Goal: Register for event/course

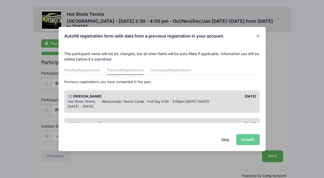
click at [225, 143] on button "Skip" at bounding box center [225, 139] width 18 height 11
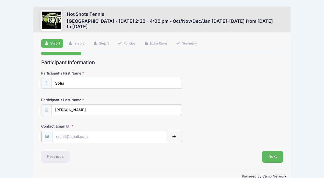
click at [137, 139] on input "Contact Email" at bounding box center [110, 136] width 115 height 11
type input "[PERSON_NAME][EMAIL_ADDRESS][DOMAIN_NAME]"
type input "[PERSON_NAME]"
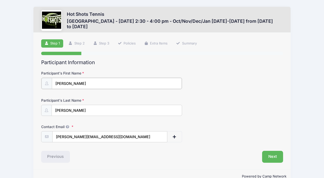
type input "[PERSON_NAME]"
click at [199, 129] on div "Contact Email [PERSON_NAME][EMAIL_ADDRESS][DOMAIN_NAME]" at bounding box center [162, 133] width 242 height 18
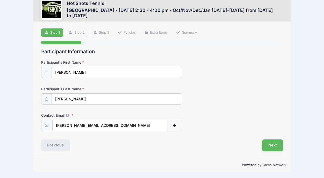
scroll to position [11, 0]
click at [71, 73] on input "[PERSON_NAME]" at bounding box center [117, 72] width 130 height 11
type input "Sofia"
click at [61, 97] on input "[PERSON_NAME]" at bounding box center [117, 98] width 130 height 11
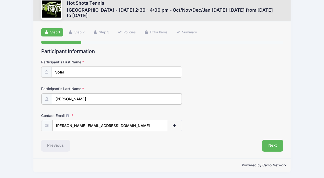
type input "[PERSON_NAME]"
click at [263, 141] on button "Next" at bounding box center [272, 145] width 21 height 12
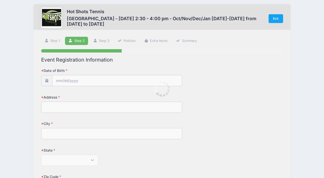
scroll to position [0, 0]
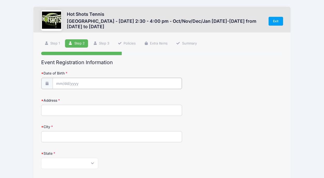
click at [108, 80] on input "Date of Birth" at bounding box center [117, 83] width 129 height 11
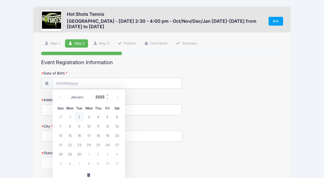
click at [105, 97] on input "2025" at bounding box center [101, 97] width 17 height 8
click at [107, 94] on span at bounding box center [108, 95] width 4 height 4
click at [107, 98] on span at bounding box center [108, 99] width 4 height 4
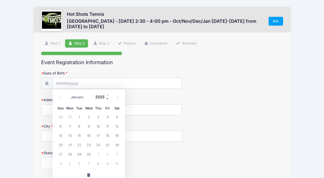
click at [107, 98] on span at bounding box center [108, 99] width 4 height 4
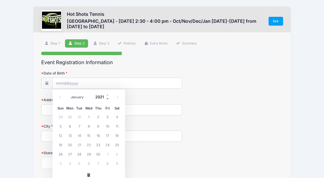
type input "2020"
click at [84, 97] on select "January February March April May June July August September October November De…" at bounding box center [79, 97] width 23 height 7
select select "2"
click at [97, 118] on span "5" at bounding box center [97, 116] width 9 height 9
type input "[DATE]"
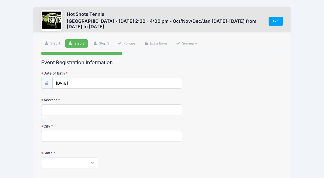
click at [91, 111] on input "Address" at bounding box center [111, 109] width 141 height 11
type input "[STREET_ADDRESS]"
type input "[GEOGRAPHIC_DATA]"
select select "CA"
type input "90045"
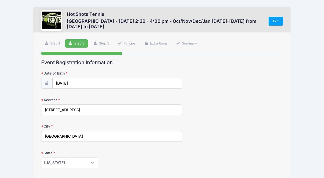
click at [169, 156] on div "State [US_STATE] [US_STATE] [US_STATE] [US_STATE] [US_STATE] Armed Forces Afric…" at bounding box center [162, 159] width 242 height 18
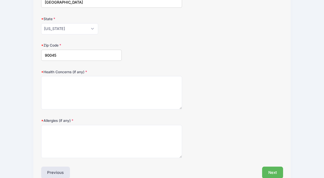
scroll to position [135, 0]
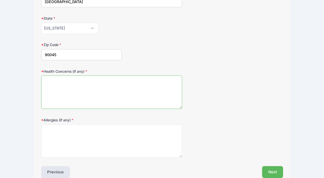
click at [142, 89] on textarea "Health Concerns (if any)" at bounding box center [111, 92] width 141 height 33
type textarea "n/a"
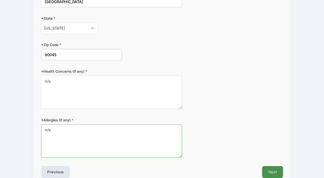
type textarea "n/a"
click at [268, 171] on button "Next" at bounding box center [272, 172] width 21 height 12
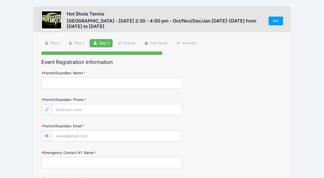
scroll to position [0, 0]
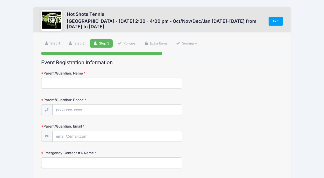
click at [55, 84] on input "Parent/Guardian: Name" at bounding box center [111, 83] width 141 height 11
type input "[PERSON_NAME]"
type input "[PHONE_NUMBER]"
type input "[PERSON_NAME][EMAIL_ADDRESS][DOMAIN_NAME]"
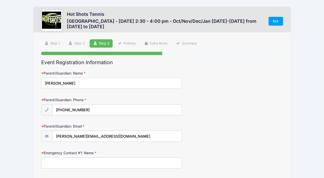
click at [218, 129] on div "Parent/Guardian: Email [PERSON_NAME][EMAIL_ADDRESS][DOMAIN_NAME]" at bounding box center [162, 133] width 242 height 18
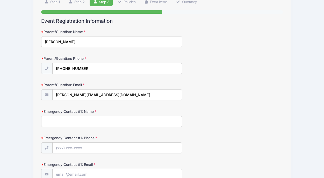
scroll to position [52, 0]
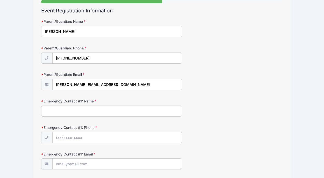
click at [153, 111] on input "Emergency Contact #1: Name" at bounding box center [111, 111] width 141 height 11
type input "[PERSON_NAME]"
type input "[PHONE_NUMBER]"
type input "[PERSON_NAME][EMAIL_ADDRESS][DOMAIN_NAME]"
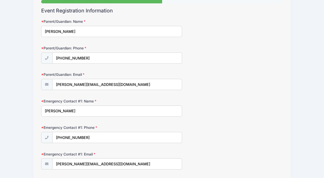
click at [213, 114] on div "Emergency Contact #1: Name [PERSON_NAME]" at bounding box center [162, 108] width 242 height 18
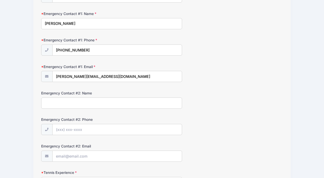
scroll to position [155, 0]
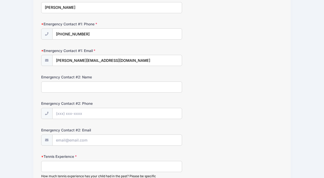
click at [156, 87] on input "Emergency Contact #2: Name" at bounding box center [111, 87] width 141 height 11
type input "[PERSON_NAME]"
type input "[PHONE_NUMBER]"
type input "q"
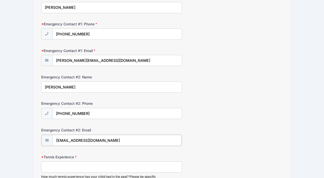
type input "[EMAIL_ADDRESS][DOMAIN_NAME]"
type input "none"
click at [274, 120] on form "Parent/Guardian: Name [PERSON_NAME] Parent/Guardian: Phone [PHONE_NUMBER] Paren…" at bounding box center [162, 95] width 242 height 360
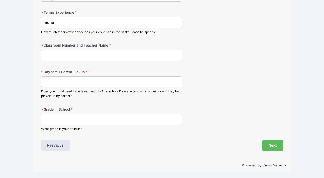
scroll to position [300, 0]
click at [147, 56] on input "Classroom Number and Teacher Name" at bounding box center [111, 54] width 141 height 11
type input "7 [PERSON_NAME]"
type input "G"
type input "Star Galaxy"
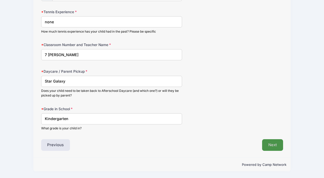
type input "Kindergarten"
click at [275, 145] on button "Next" at bounding box center [272, 145] width 21 height 12
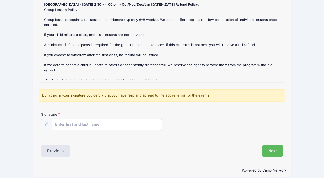
scroll to position [73, 0]
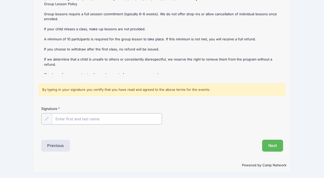
click at [58, 119] on input "Signature" at bounding box center [107, 118] width 110 height 11
type input "[PERSON_NAME]"
click at [267, 146] on button "Next" at bounding box center [272, 145] width 21 height 12
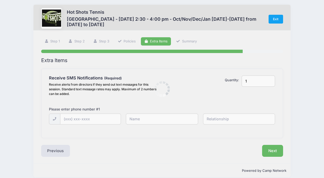
scroll to position [0, 0]
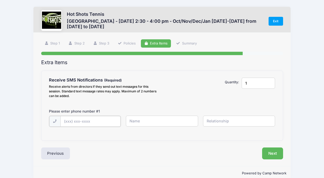
click at [104, 120] on input "text" at bounding box center [90, 121] width 60 height 11
type input "[PHONE_NUMBER]"
click at [182, 116] on input "text" at bounding box center [162, 121] width 72 height 11
type input "[PERSON_NAME]"
type input "m"
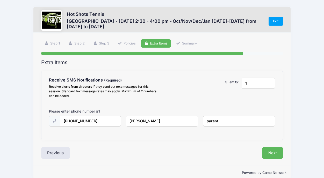
type input "parent"
click at [269, 153] on button "Next" at bounding box center [272, 153] width 21 height 12
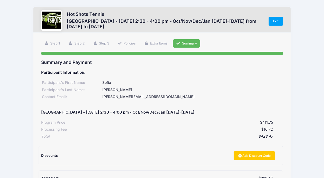
click at [290, 152] on div "Hot Shots Tennis [GEOGRAPHIC_DATA] - [DATE] 2:30 - 4:00 pm - Oct/Nov/Dec/Jan [D…" at bounding box center [162, 122] width 308 height 245
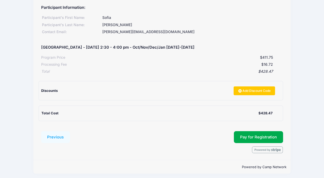
scroll to position [67, 0]
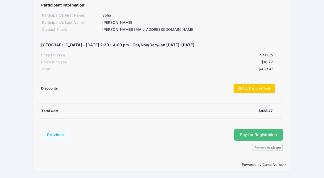
click at [255, 135] on span "Pay for Registration" at bounding box center [258, 134] width 37 height 5
